Goal: Information Seeking & Learning: Learn about a topic

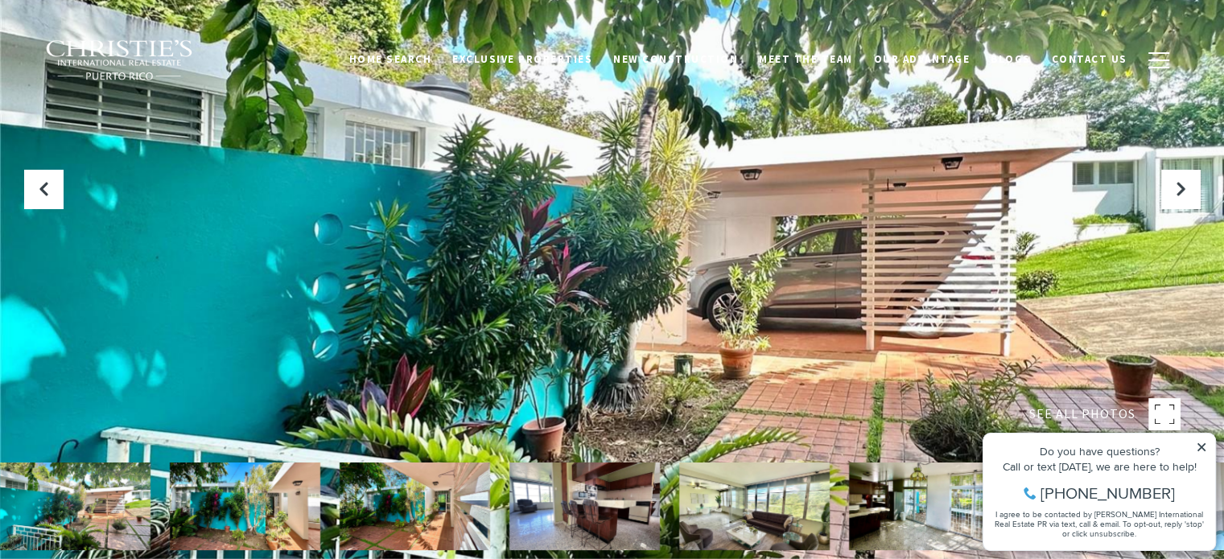
click at [132, 501] on img at bounding box center [75, 507] width 151 height 88
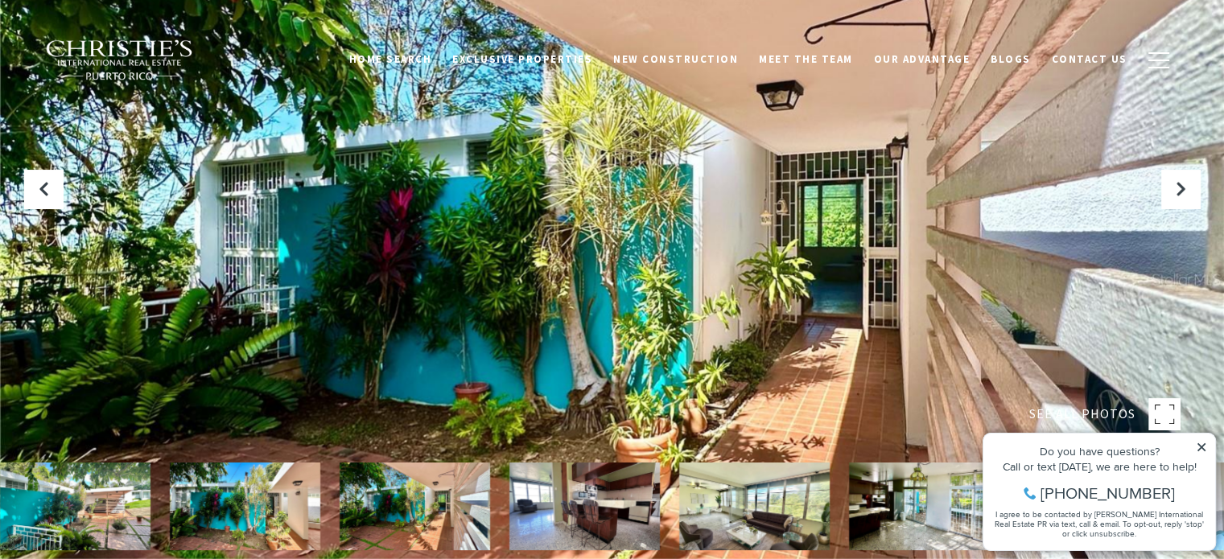
click at [1202, 447] on icon at bounding box center [1202, 447] width 8 height 8
click at [1201, 446] on icon at bounding box center [1202, 447] width 8 height 8
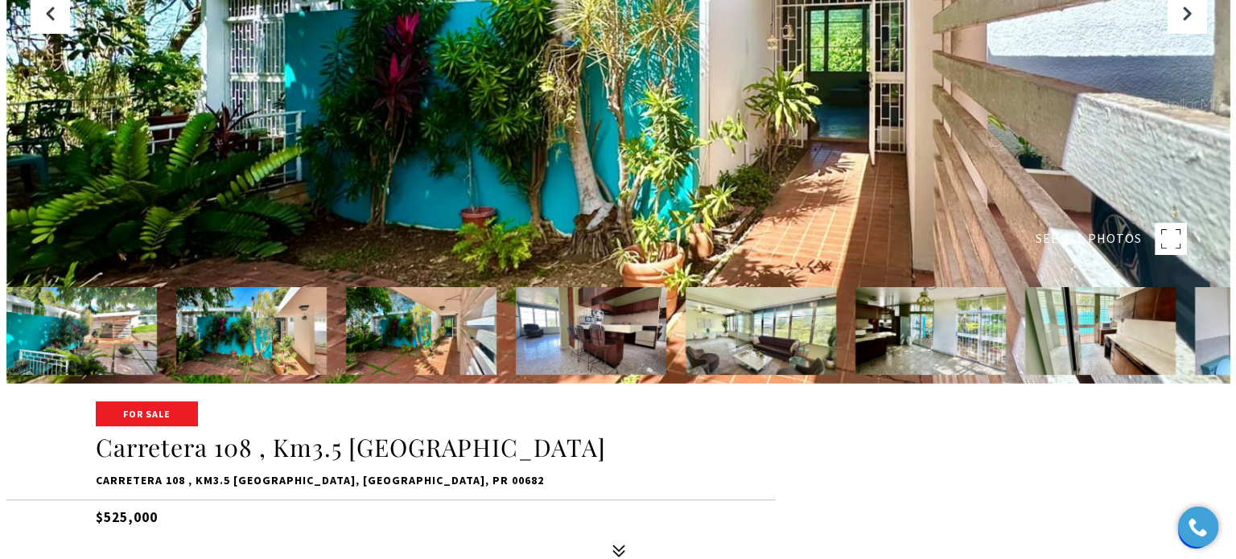
scroll to position [183, 0]
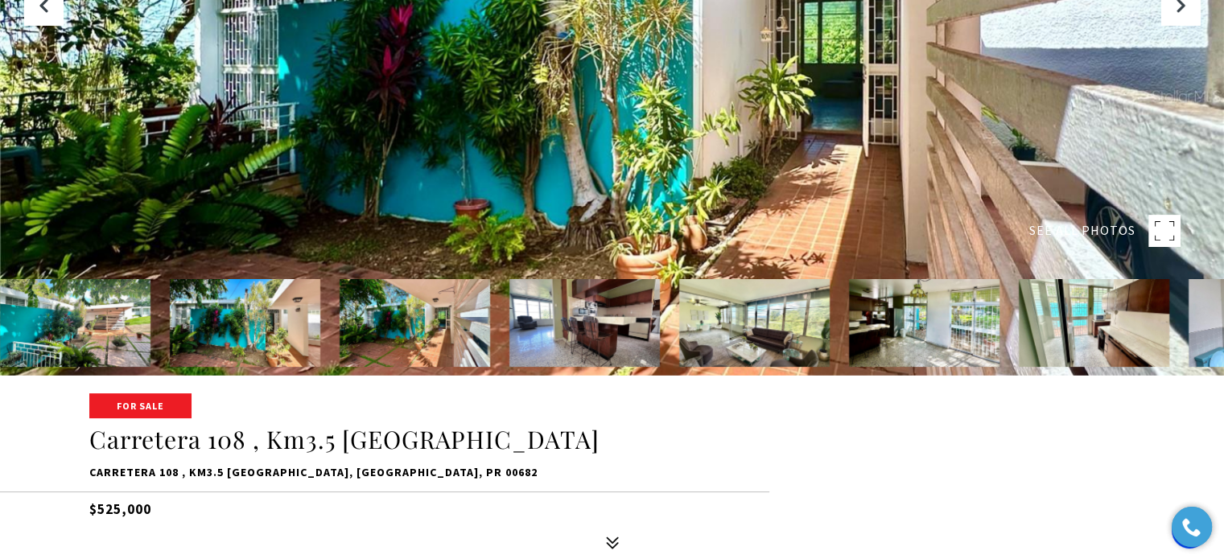
click at [242, 328] on img at bounding box center [245, 323] width 151 height 88
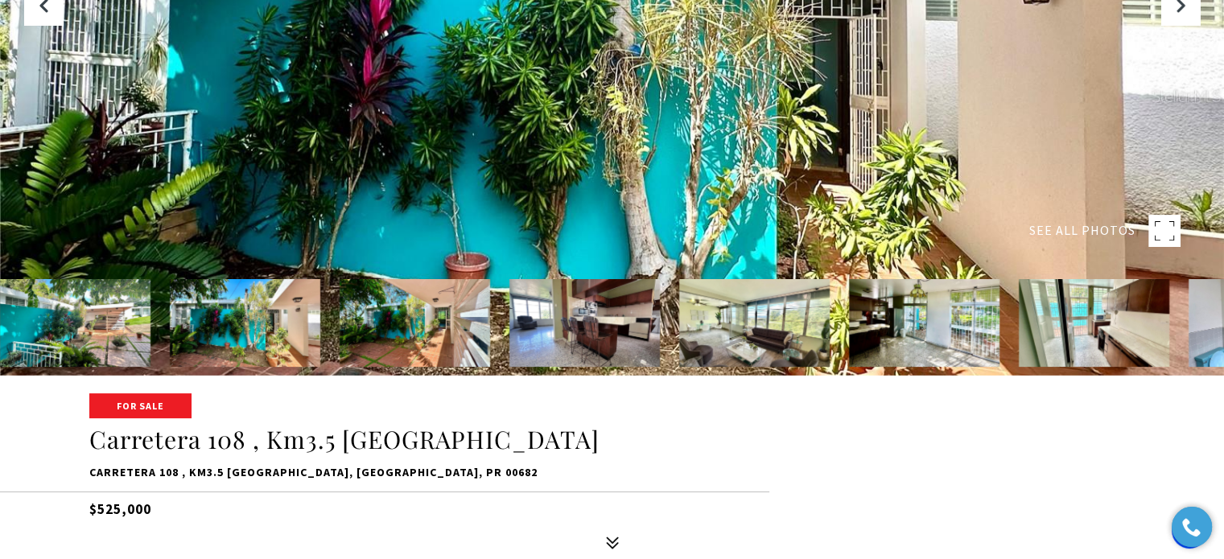
click at [381, 336] on img at bounding box center [415, 323] width 151 height 88
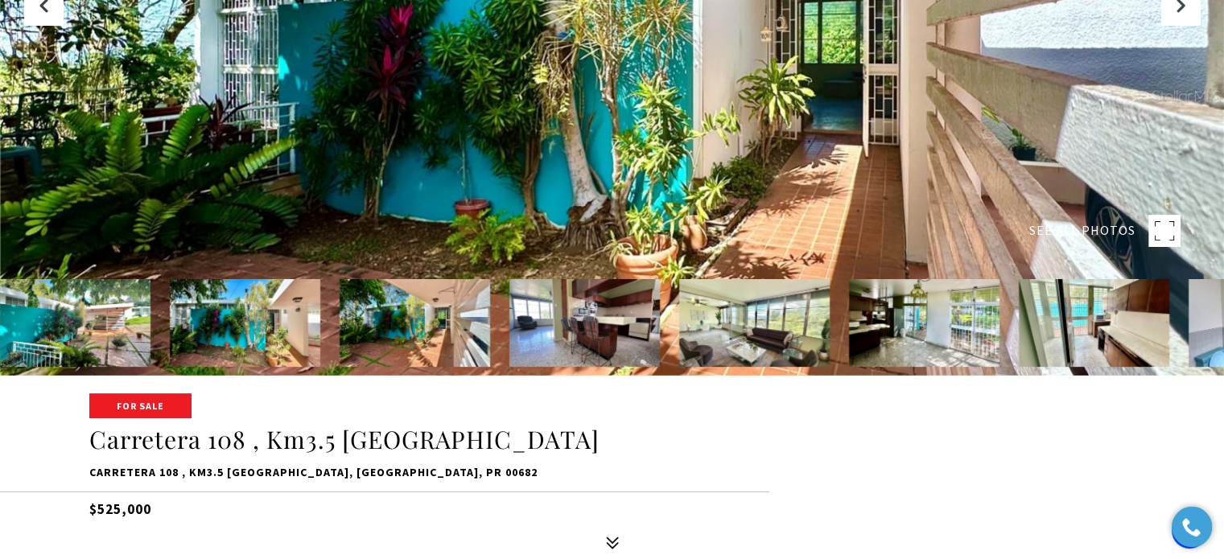
click at [551, 314] on img at bounding box center [584, 323] width 151 height 88
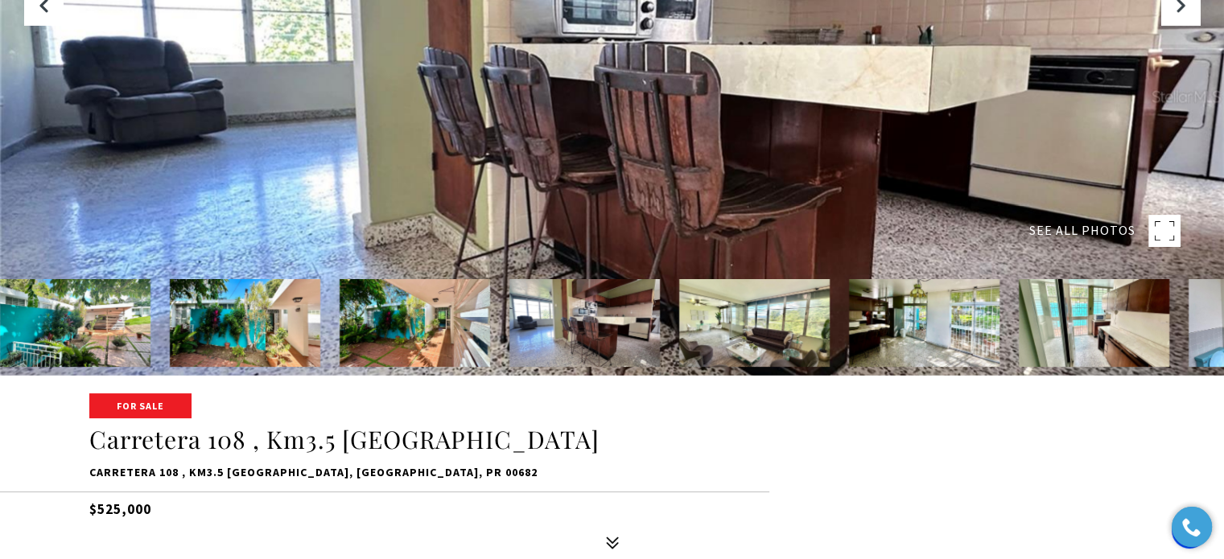
click at [720, 317] on img at bounding box center [754, 323] width 151 height 88
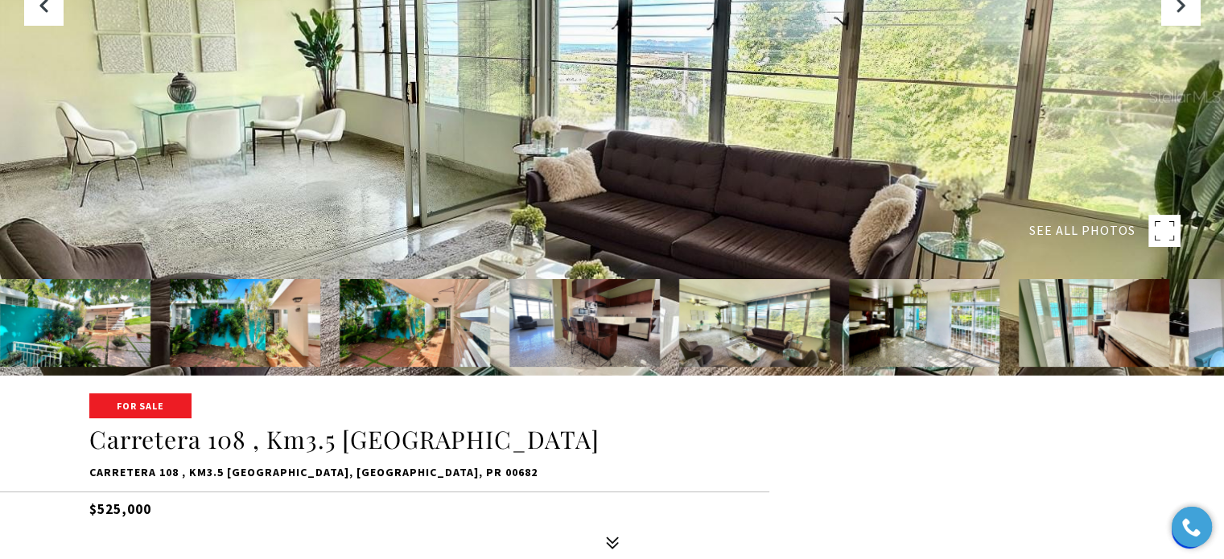
click at [915, 324] on img at bounding box center [924, 323] width 151 height 88
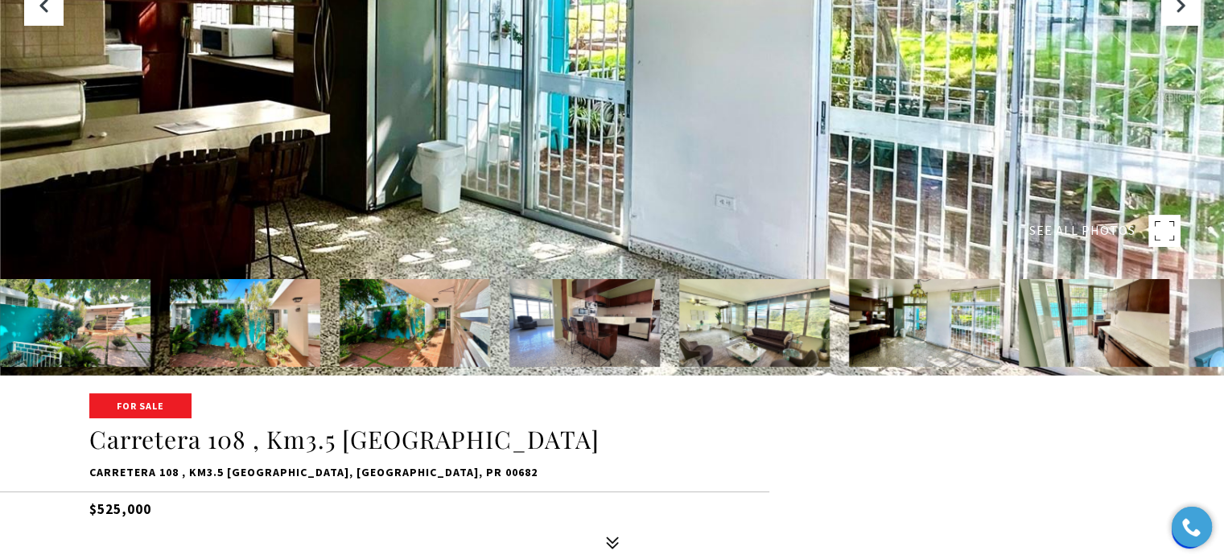
click at [1064, 314] on img at bounding box center [1094, 323] width 151 height 88
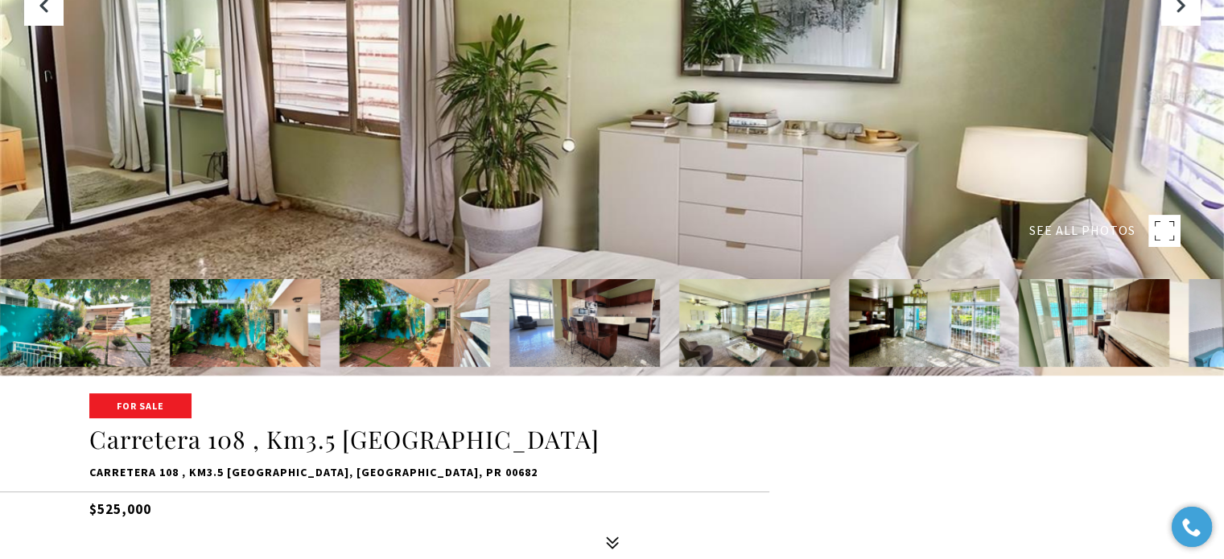
click at [221, 318] on img at bounding box center [245, 323] width 151 height 88
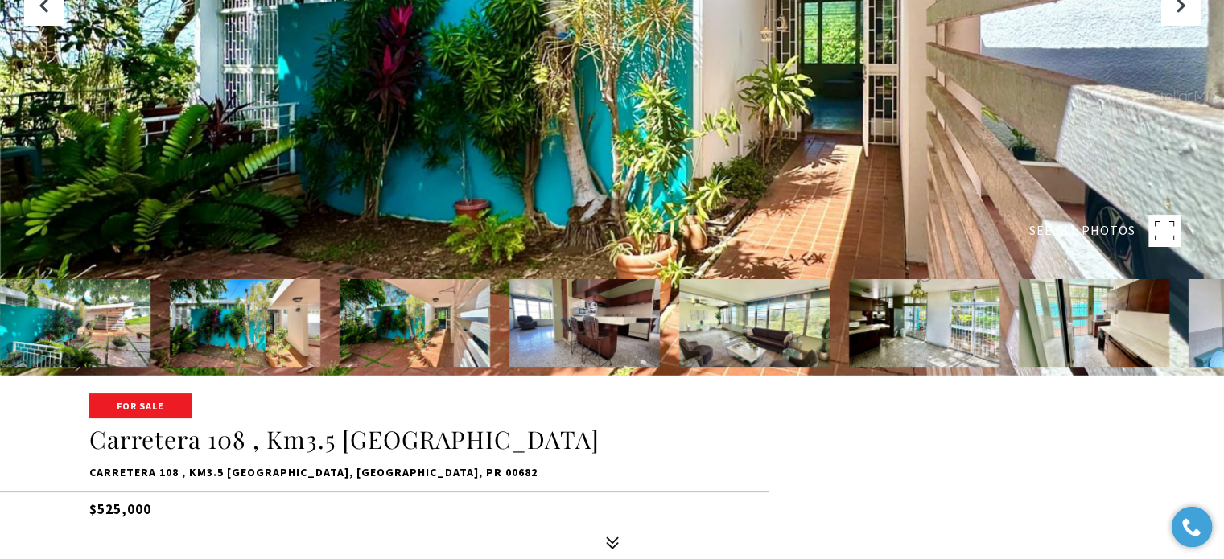
click at [412, 328] on img at bounding box center [415, 323] width 151 height 88
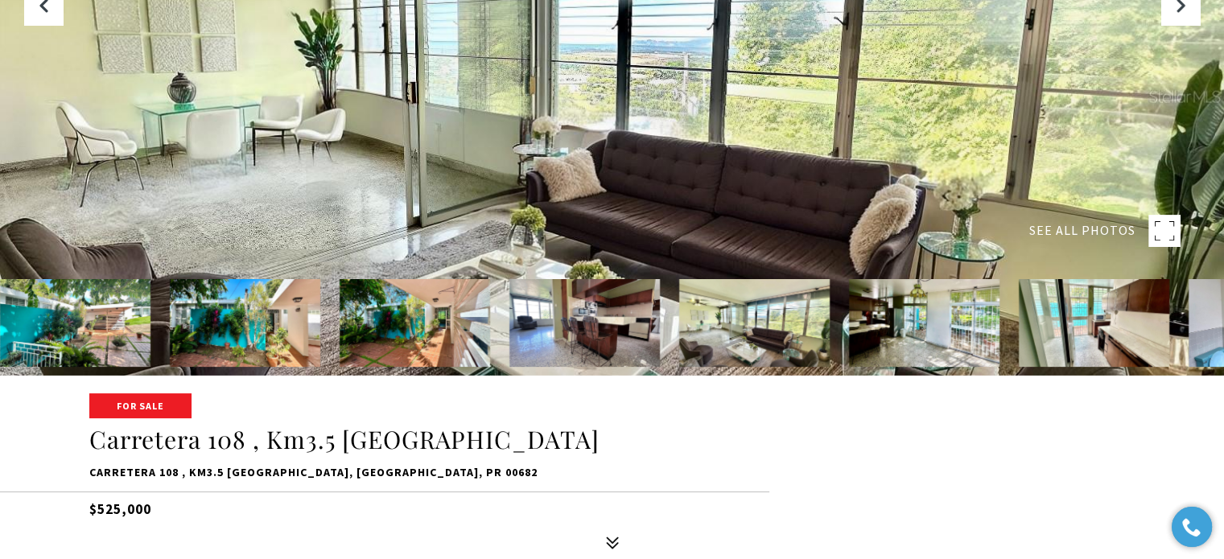
click at [586, 331] on img at bounding box center [584, 323] width 151 height 88
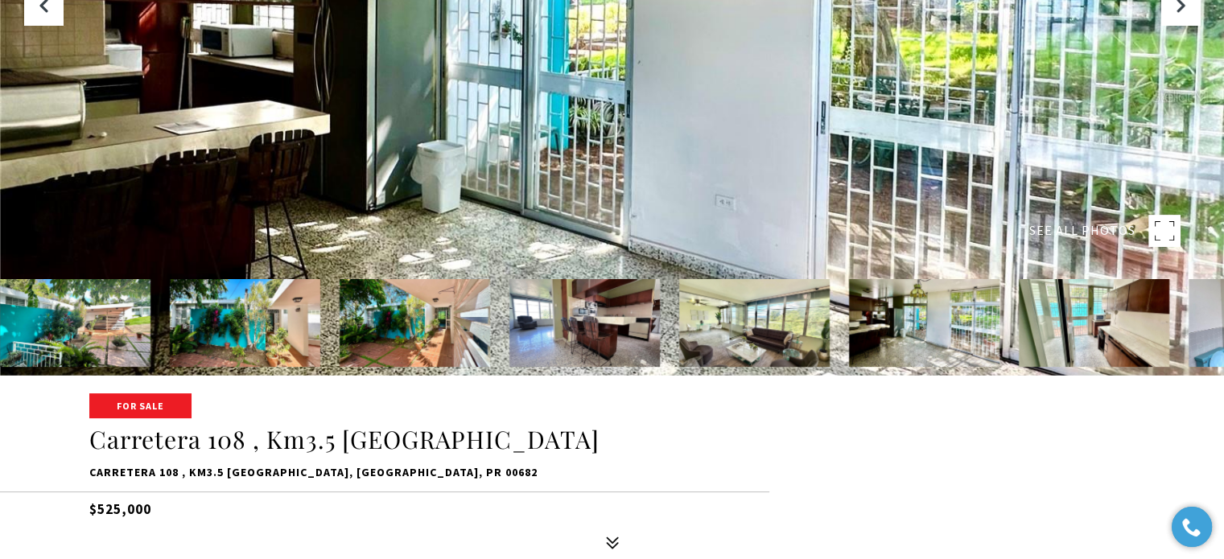
click at [711, 343] on img at bounding box center [754, 323] width 151 height 88
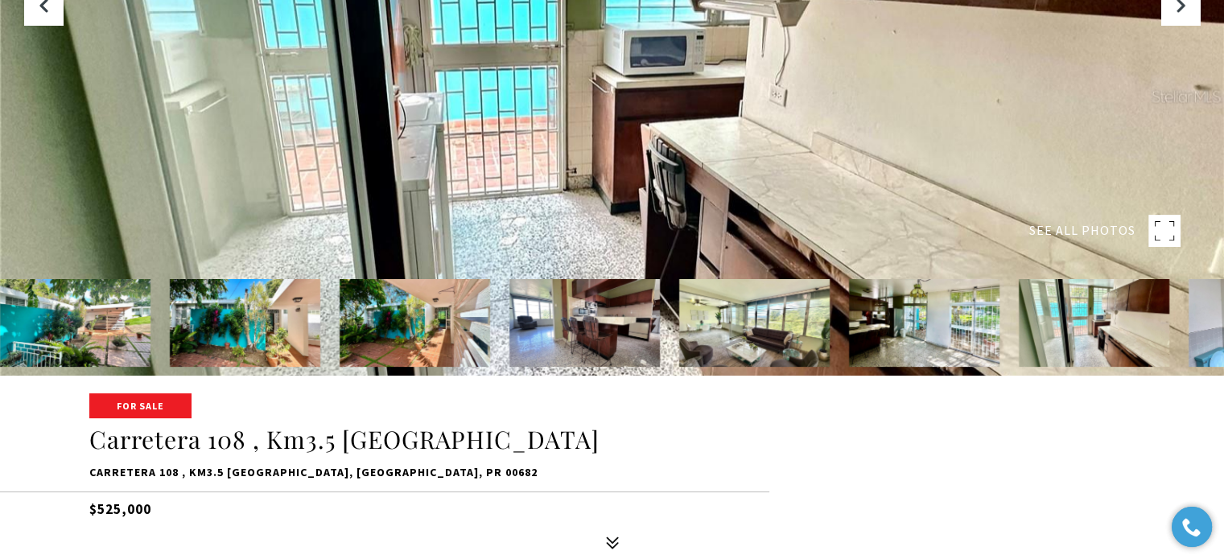
click at [757, 325] on img at bounding box center [754, 323] width 151 height 88
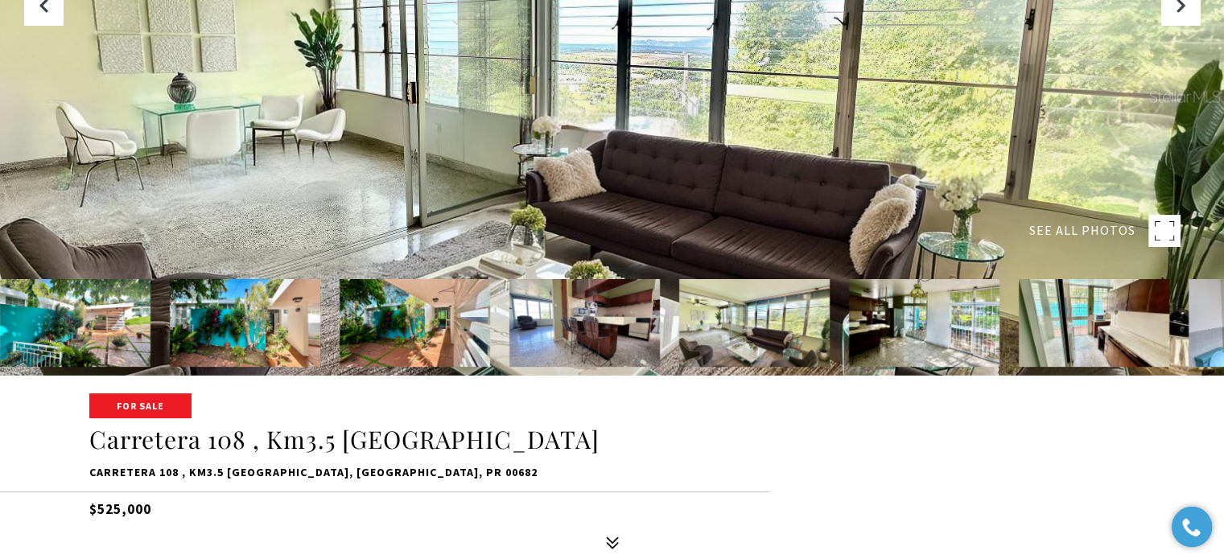
click at [612, 316] on img at bounding box center [584, 323] width 151 height 88
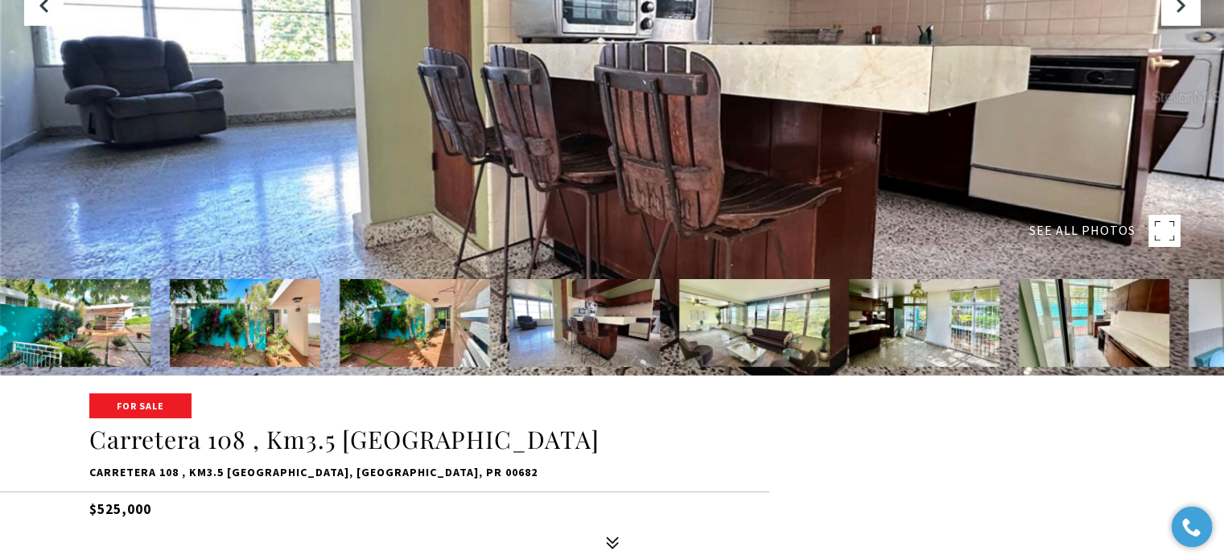
click at [734, 321] on img at bounding box center [754, 323] width 151 height 88
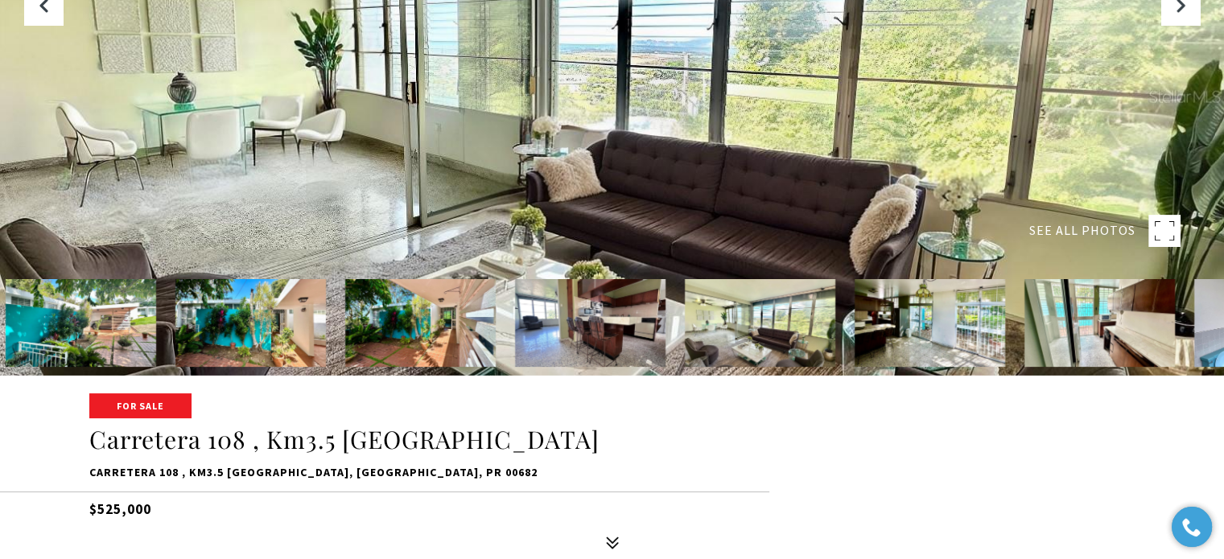
drag, startPoint x: 734, startPoint y: 321, endPoint x: 724, endPoint y: 319, distance: 10.0
click at [724, 319] on img at bounding box center [760, 323] width 151 height 88
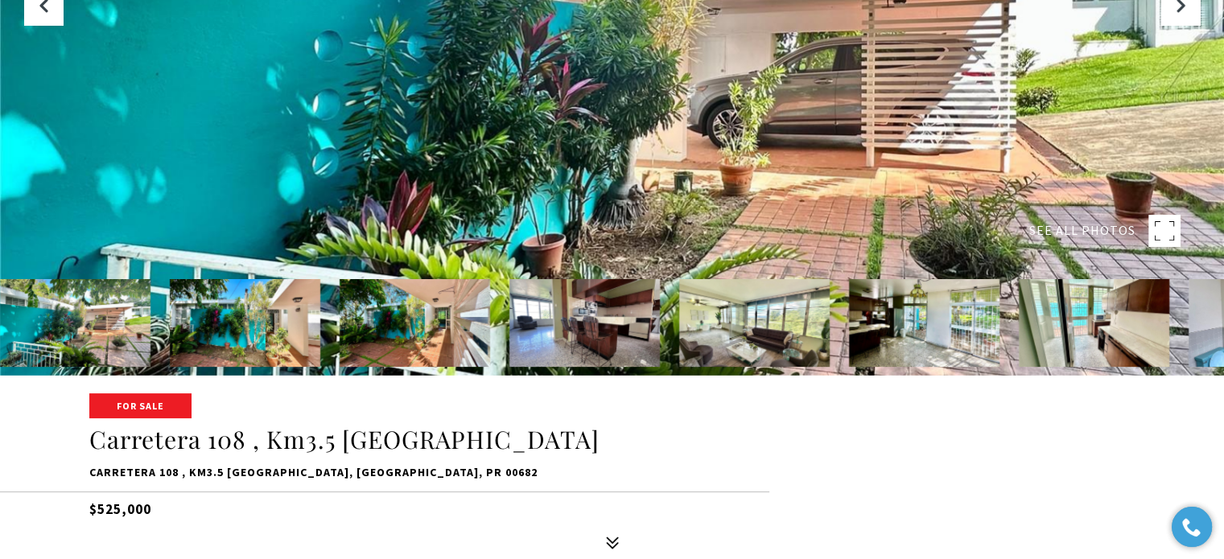
drag, startPoint x: 724, startPoint y: 319, endPoint x: 630, endPoint y: 388, distance: 116.9
click at [630, 388] on div at bounding box center [612, 397] width 1224 height 43
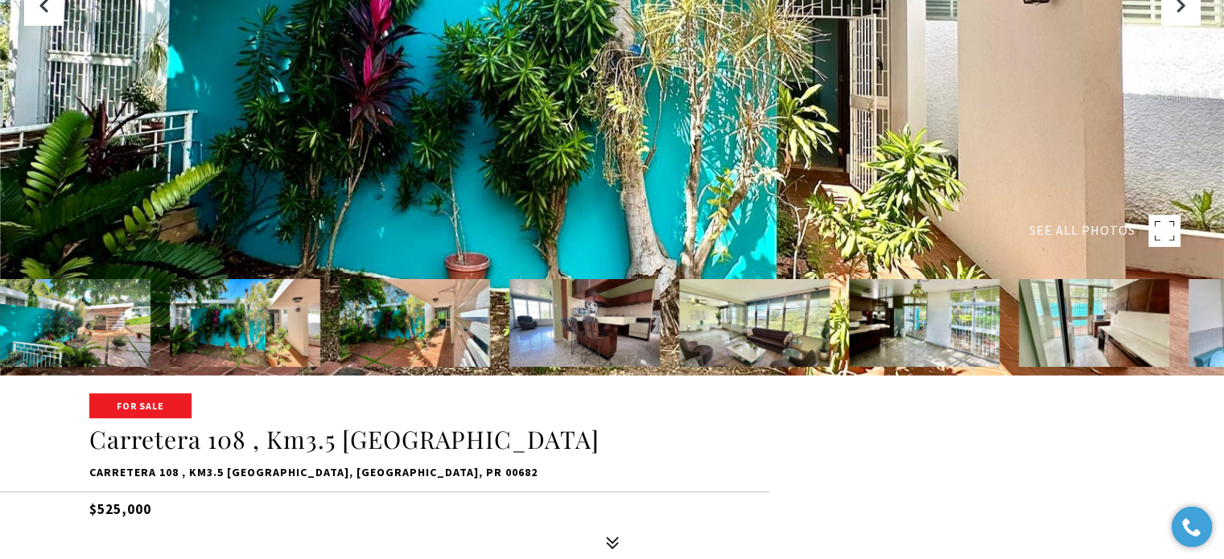
click at [788, 311] on img at bounding box center [754, 323] width 151 height 88
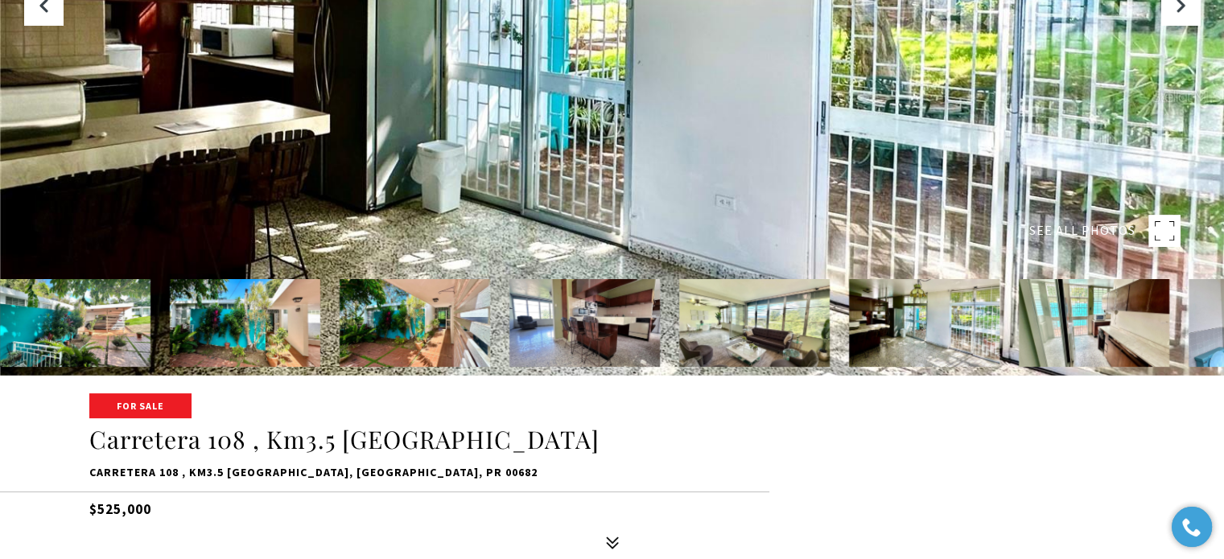
click at [1095, 315] on img at bounding box center [1094, 323] width 151 height 88
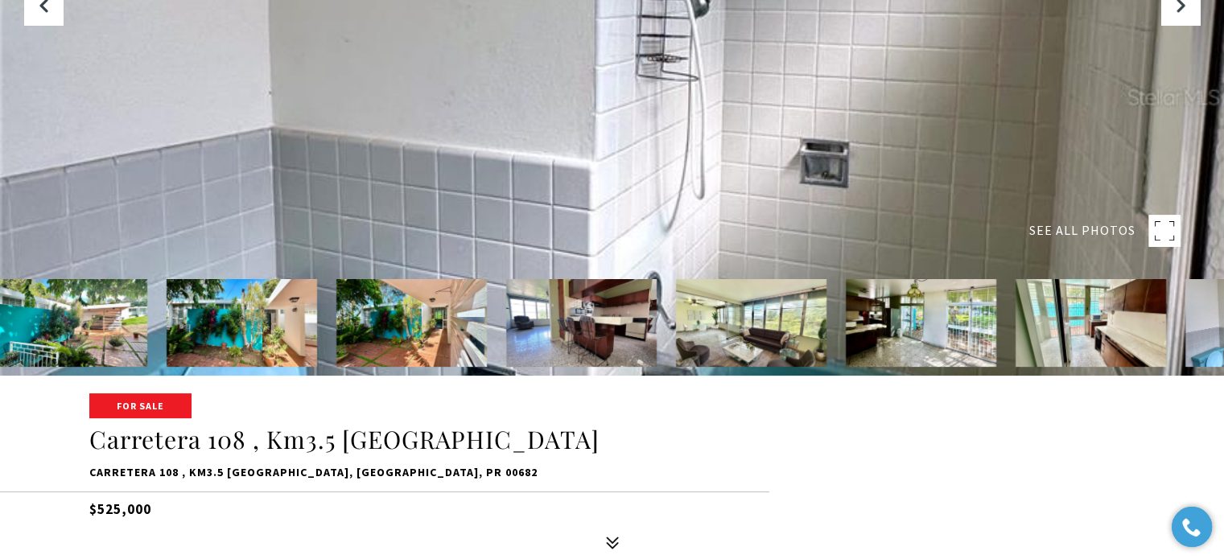
drag, startPoint x: 1091, startPoint y: 321, endPoint x: 863, endPoint y: 336, distance: 229.1
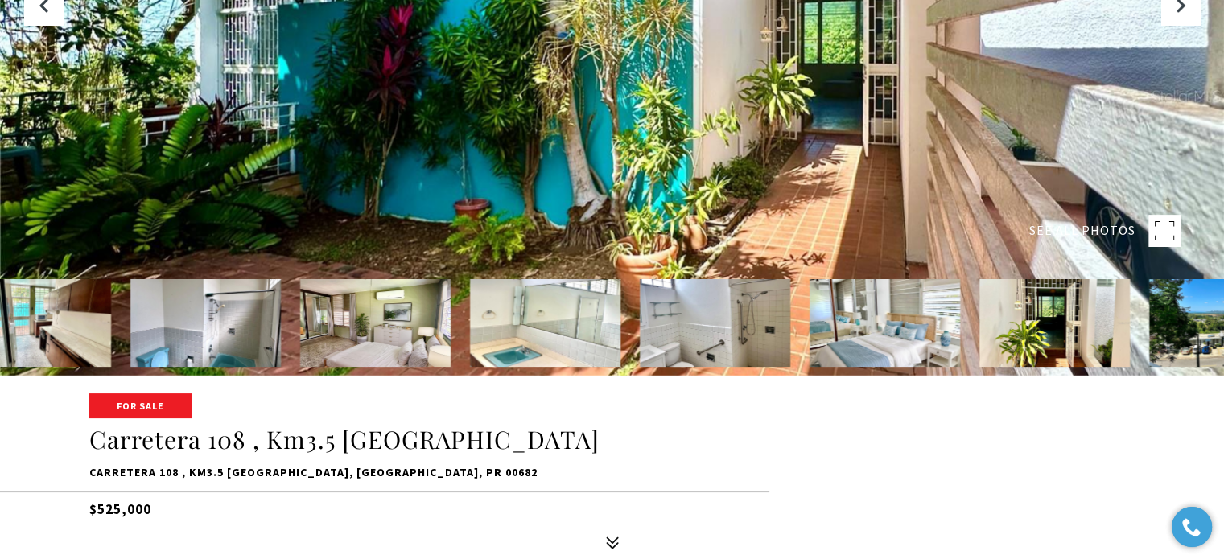
drag, startPoint x: 1140, startPoint y: 320, endPoint x: 251, endPoint y: 282, distance: 889.4
click at [251, 282] on img at bounding box center [205, 323] width 151 height 88
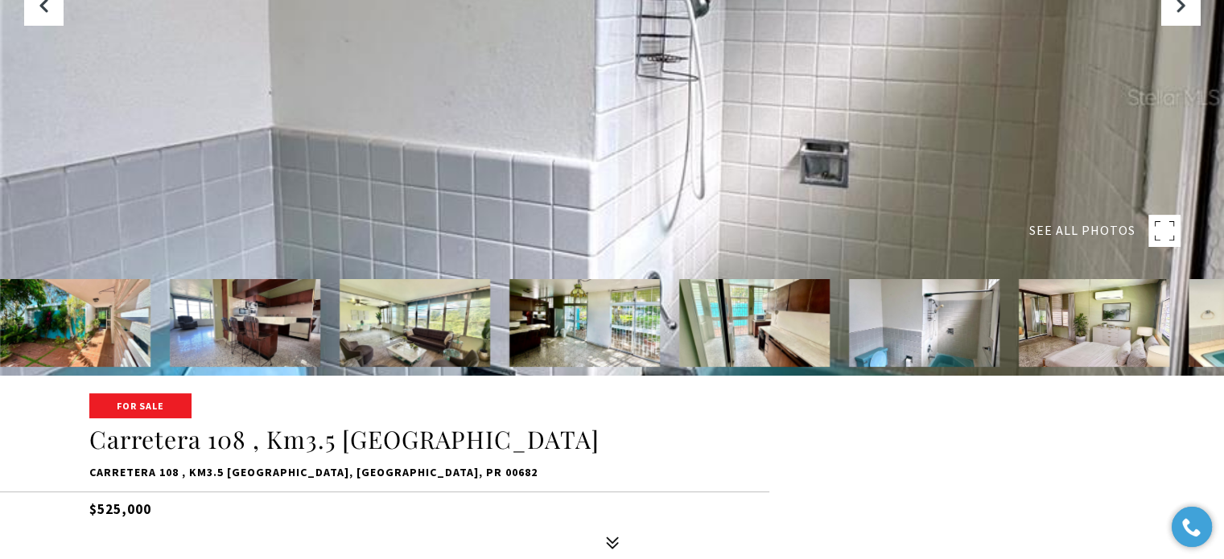
click at [1058, 324] on img at bounding box center [1094, 323] width 151 height 88
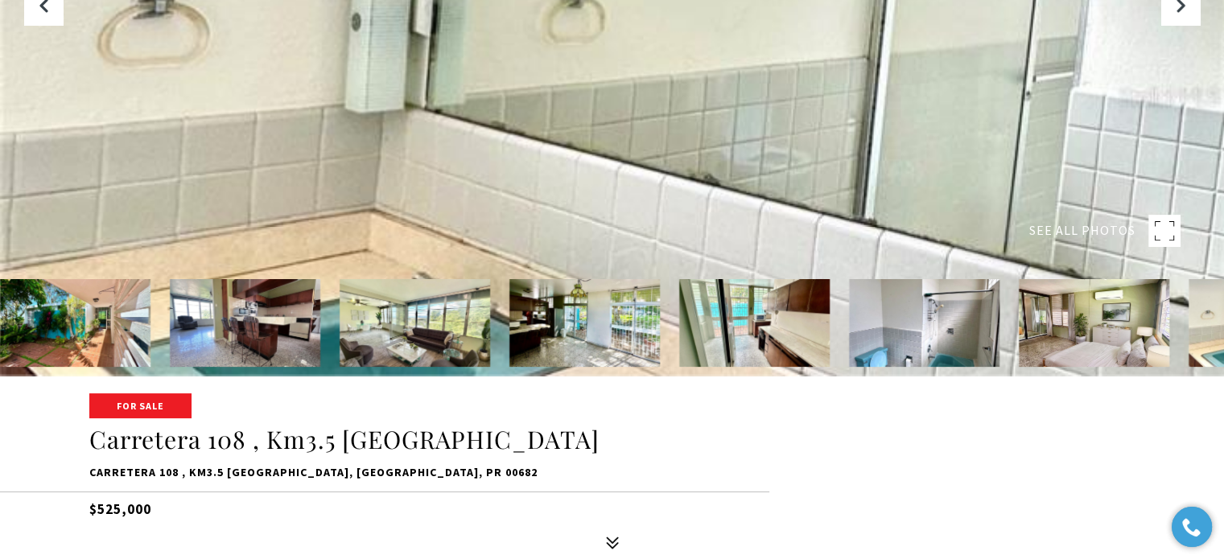
click at [1087, 354] on img at bounding box center [1094, 323] width 151 height 88
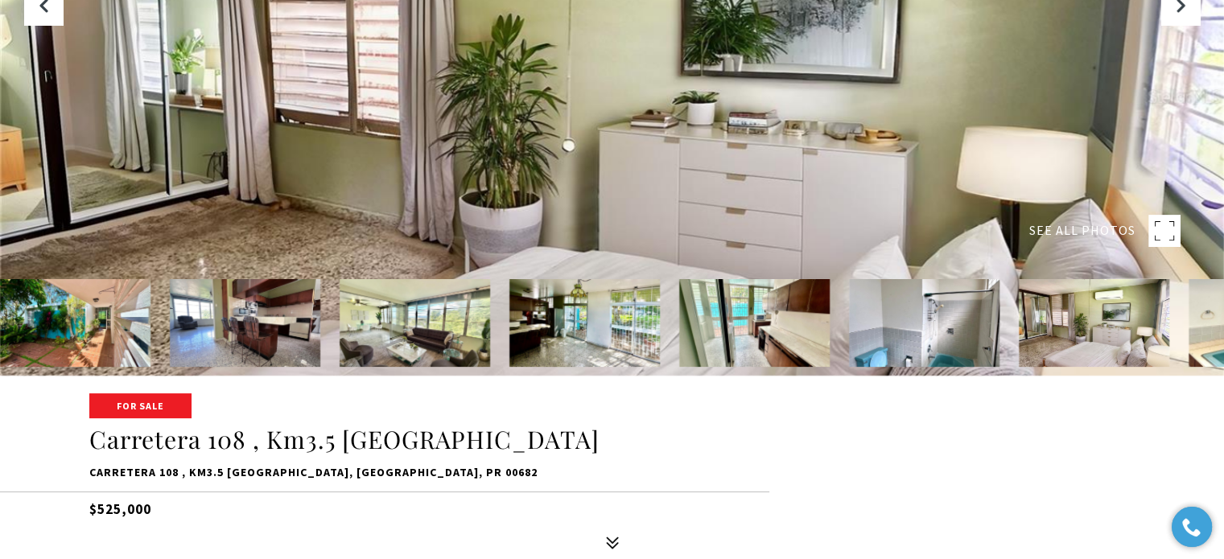
drag, startPoint x: 1087, startPoint y: 354, endPoint x: 1217, endPoint y: 329, distance: 132.7
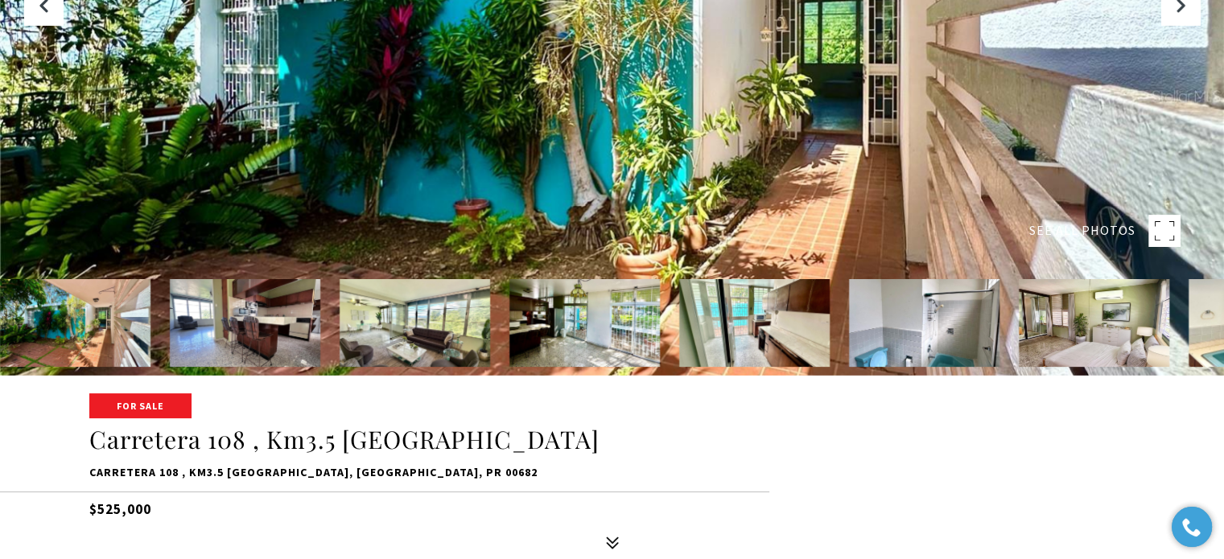
click at [1111, 235] on span "SEE ALL PHOTOS" at bounding box center [1082, 231] width 106 height 21
